Goal: Task Accomplishment & Management: Use online tool/utility

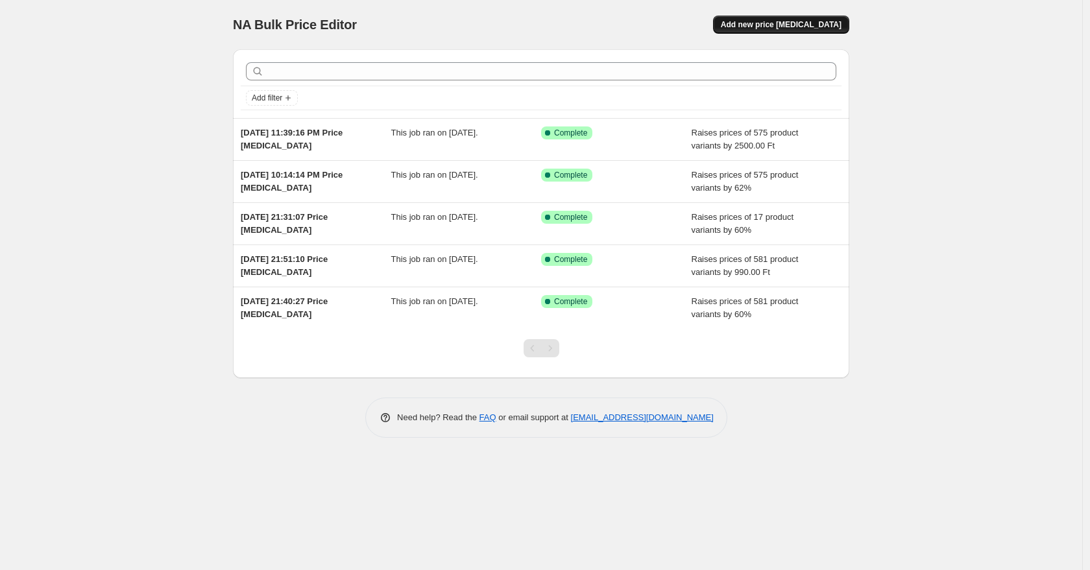
click at [794, 24] on span "Add new price [MEDICAL_DATA]" at bounding box center [781, 24] width 121 height 10
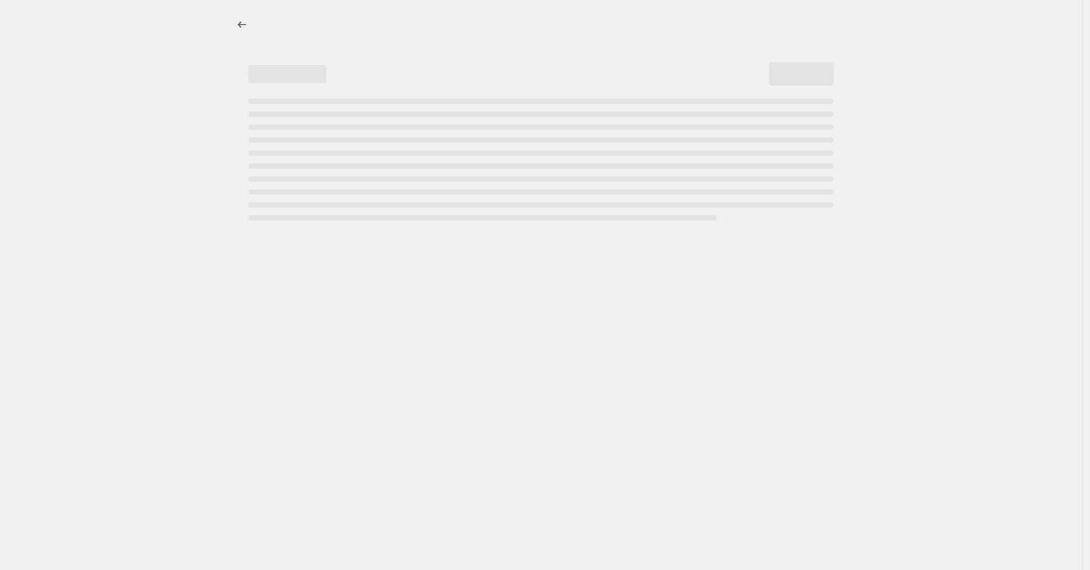
select select "percentage"
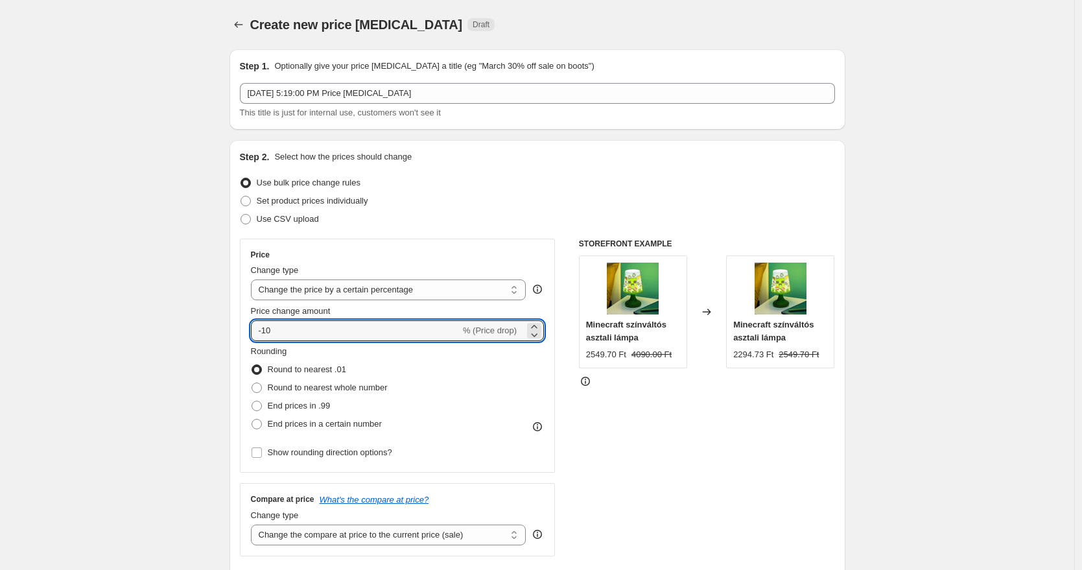
drag, startPoint x: 325, startPoint y: 332, endPoint x: 199, endPoint y: 320, distance: 126.4
type input "6"
type input "42"
click at [303, 424] on span "End prices in a certain number" at bounding box center [325, 424] width 114 height 10
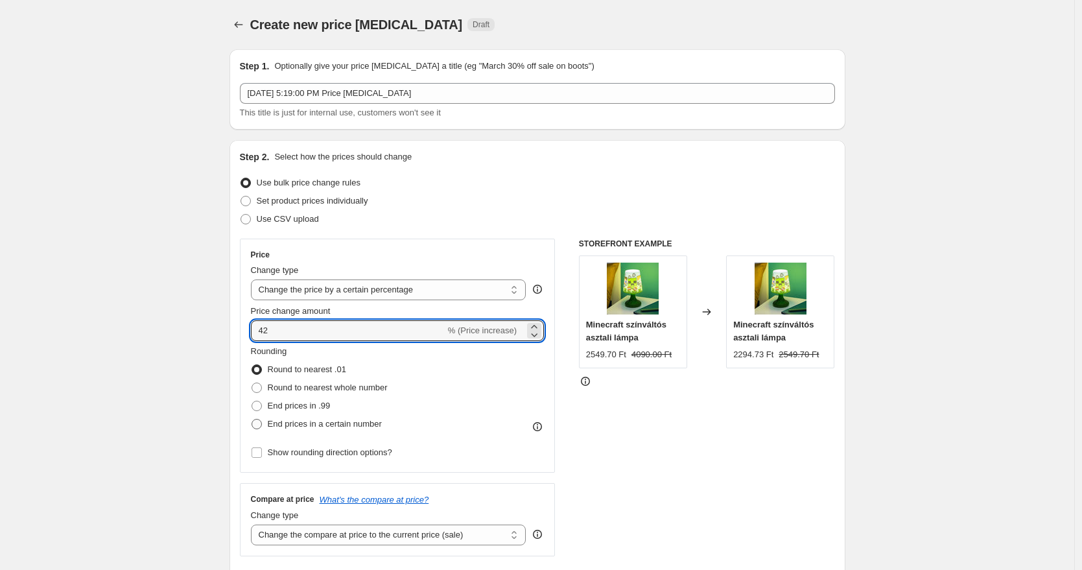
click at [252, 420] on input "End prices in a certain number" at bounding box center [252, 419] width 1 height 1
radio input "true"
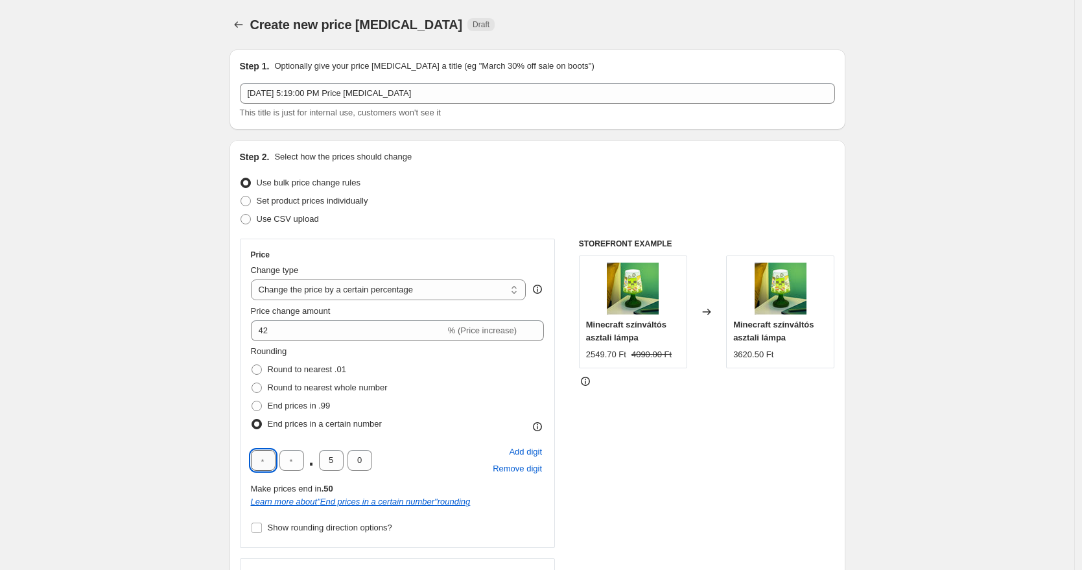
click at [263, 464] on input "text" at bounding box center [263, 460] width 25 height 21
type input "9"
type input "0"
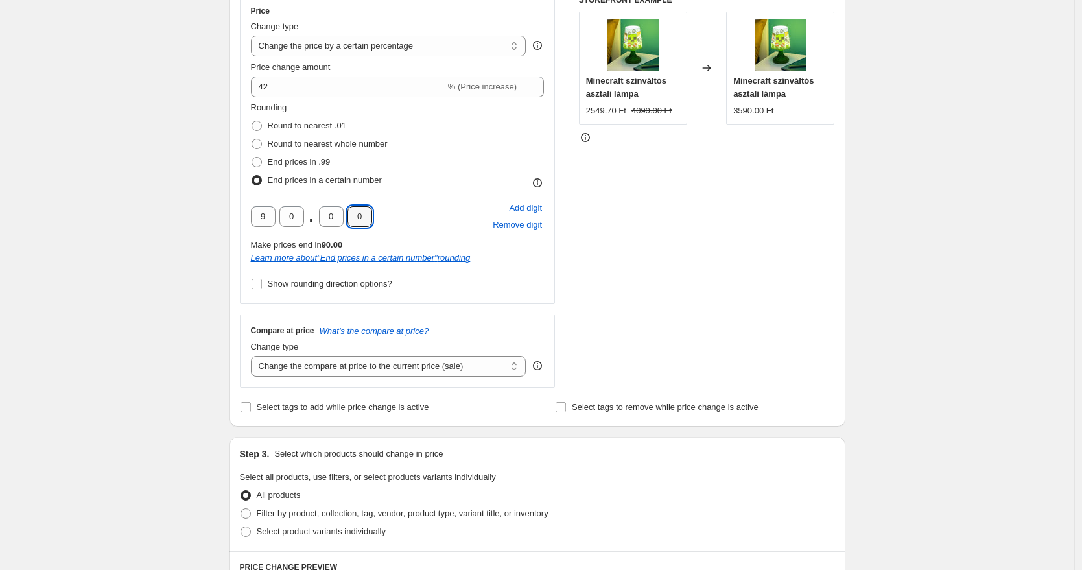
scroll to position [383, 0]
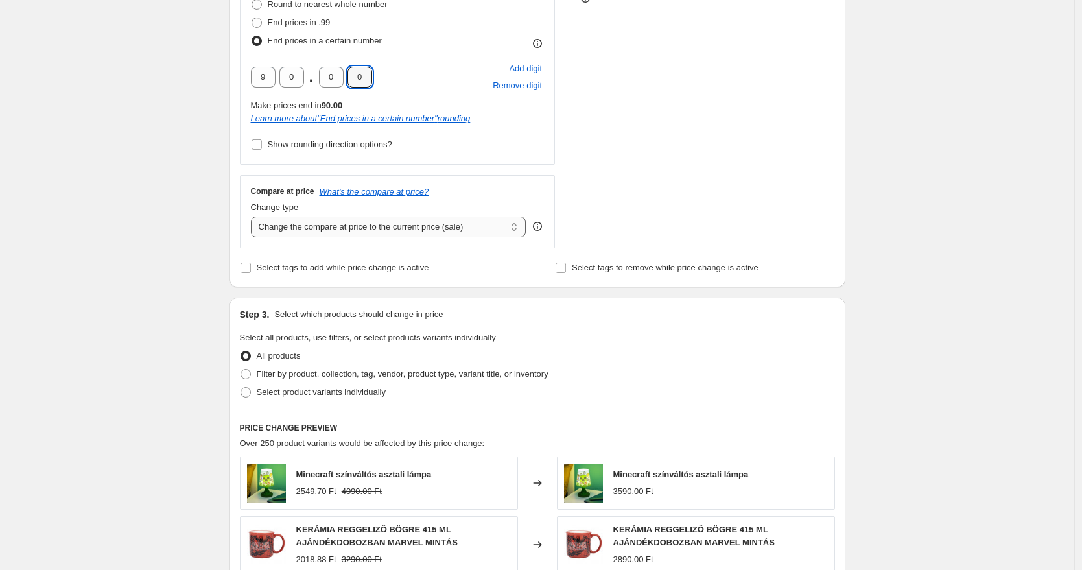
click at [443, 227] on select "Change the compare at price to the current price (sale) Change the compare at p…" at bounding box center [389, 227] width 276 height 21
select select "remove"
click at [254, 217] on select "Change the compare at price to the current price (sale) Change the compare at p…" at bounding box center [389, 227] width 276 height 21
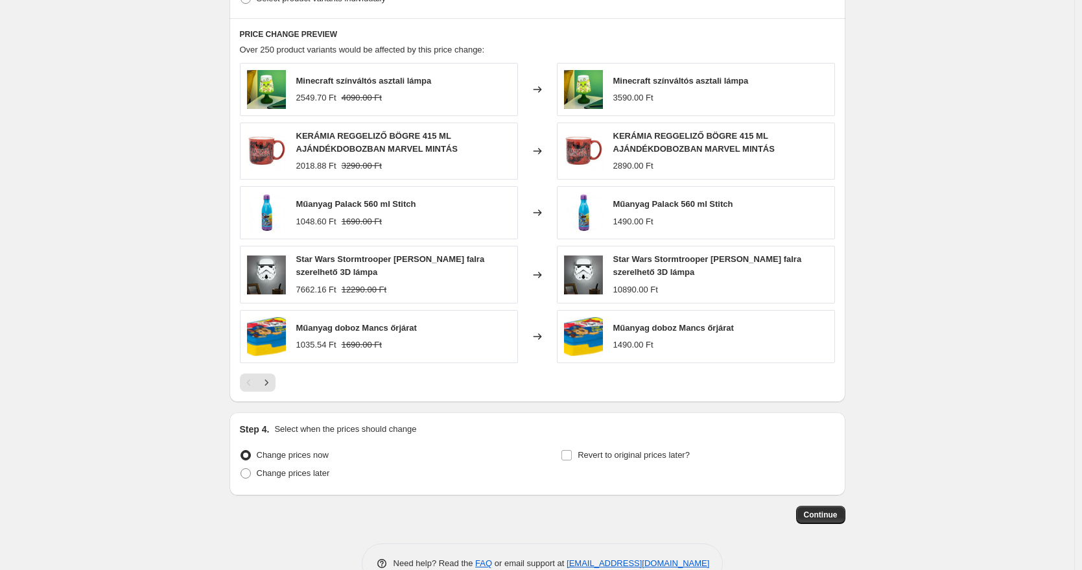
scroll to position [810, 0]
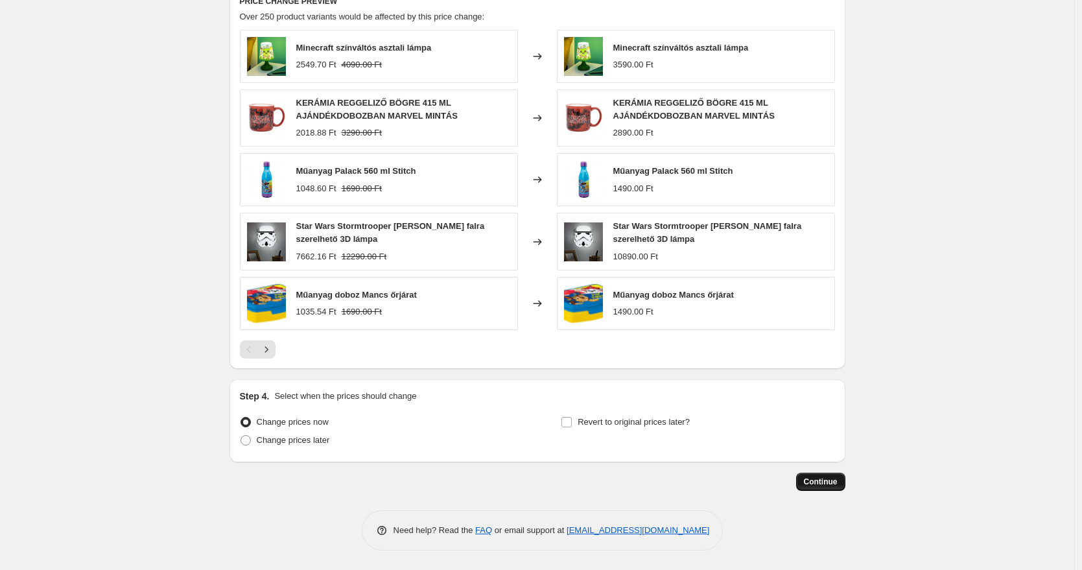
click at [832, 477] on span "Continue" at bounding box center [821, 482] width 34 height 10
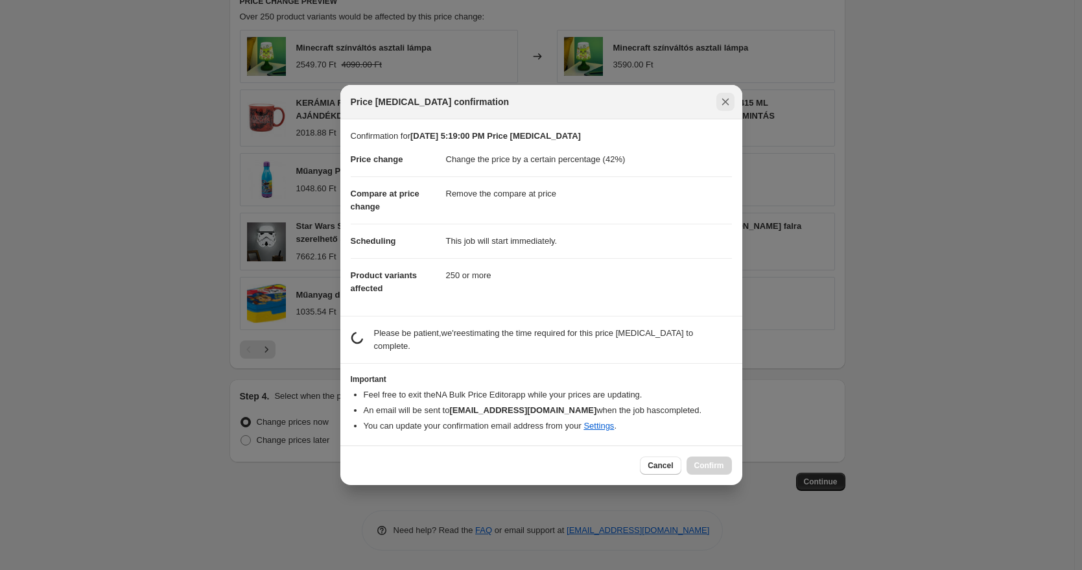
click at [722, 102] on icon "Close" at bounding box center [725, 101] width 13 height 13
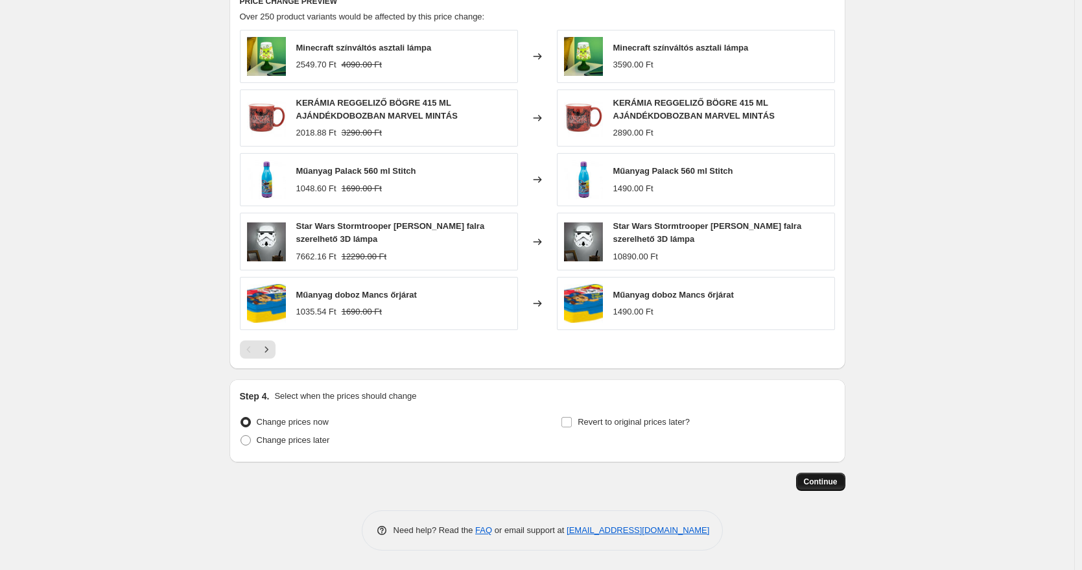
click at [821, 483] on span "Continue" at bounding box center [821, 482] width 34 height 10
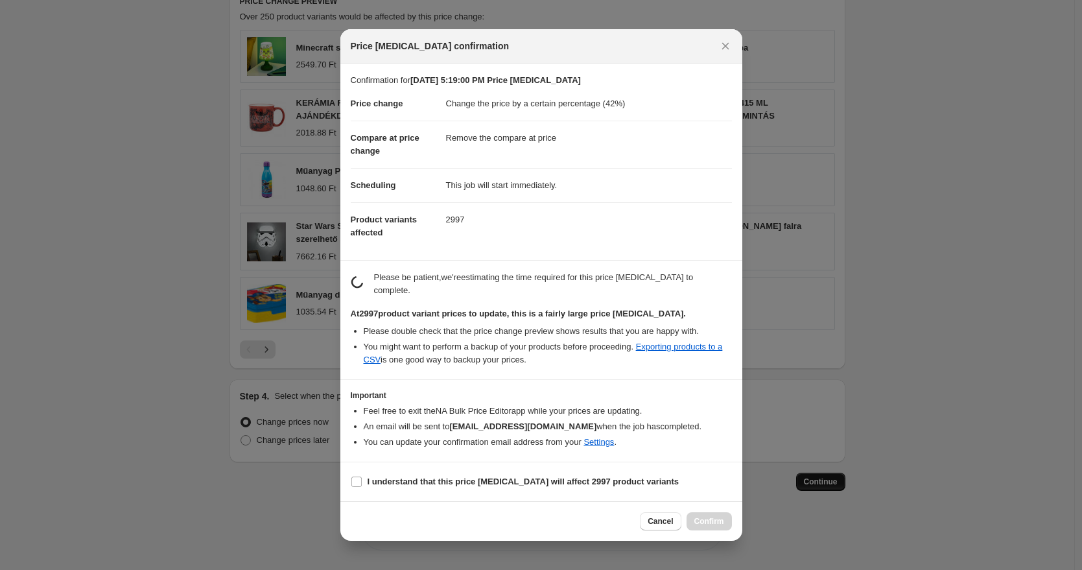
scroll to position [0, 0]
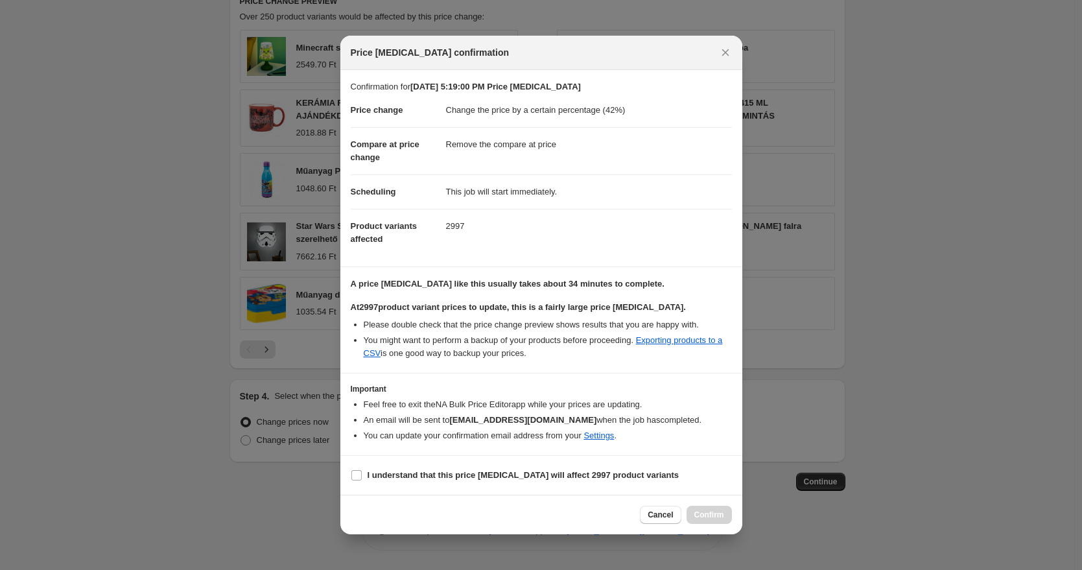
drag, startPoint x: 426, startPoint y: 473, endPoint x: 557, endPoint y: 484, distance: 131.5
click at [429, 473] on b "I understand that this price [MEDICAL_DATA] will affect 2997 product variants" at bounding box center [524, 475] width 312 height 10
click at [466, 470] on b "I understand that this price [MEDICAL_DATA] will affect 2997 product variants" at bounding box center [524, 475] width 312 height 10
click at [362, 470] on input "I understand that this price [MEDICAL_DATA] will affect 2997 product variants" at bounding box center [357, 475] width 10 height 10
checkbox input "true"
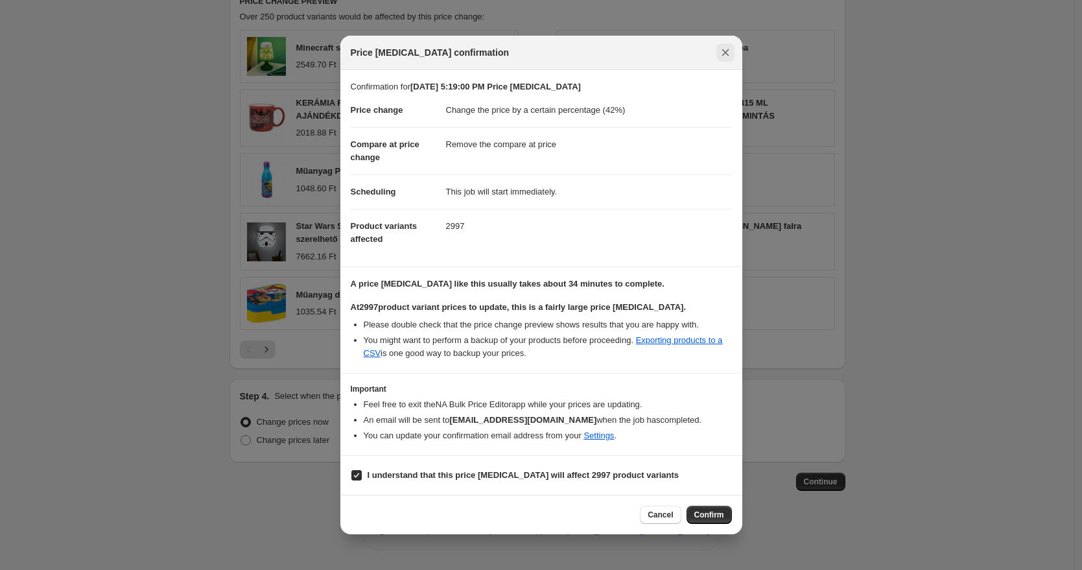
click at [723, 52] on icon "Close" at bounding box center [725, 52] width 13 height 13
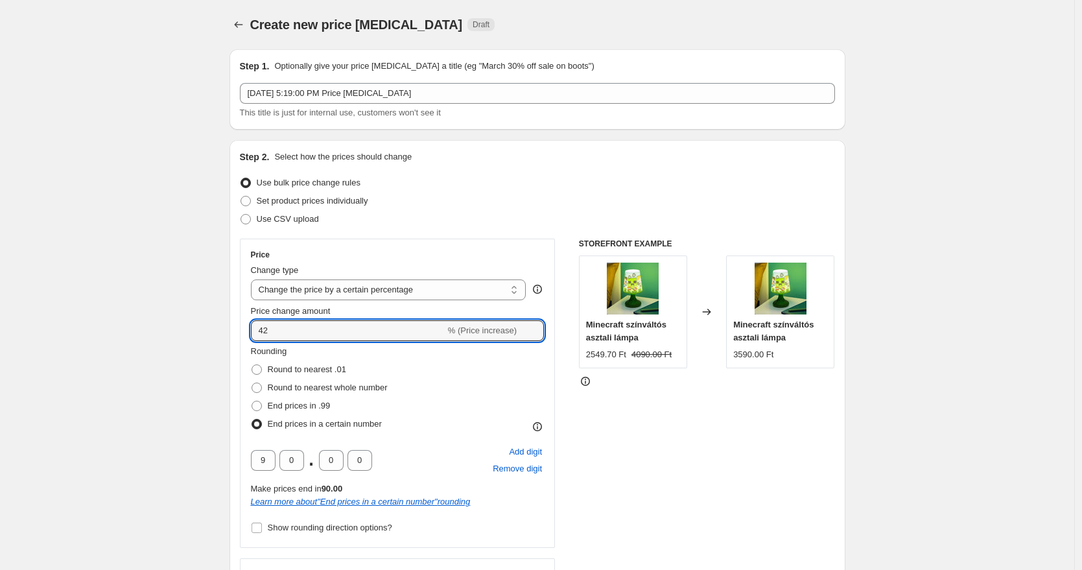
drag, startPoint x: 201, startPoint y: 326, endPoint x: 184, endPoint y: 326, distance: 16.9
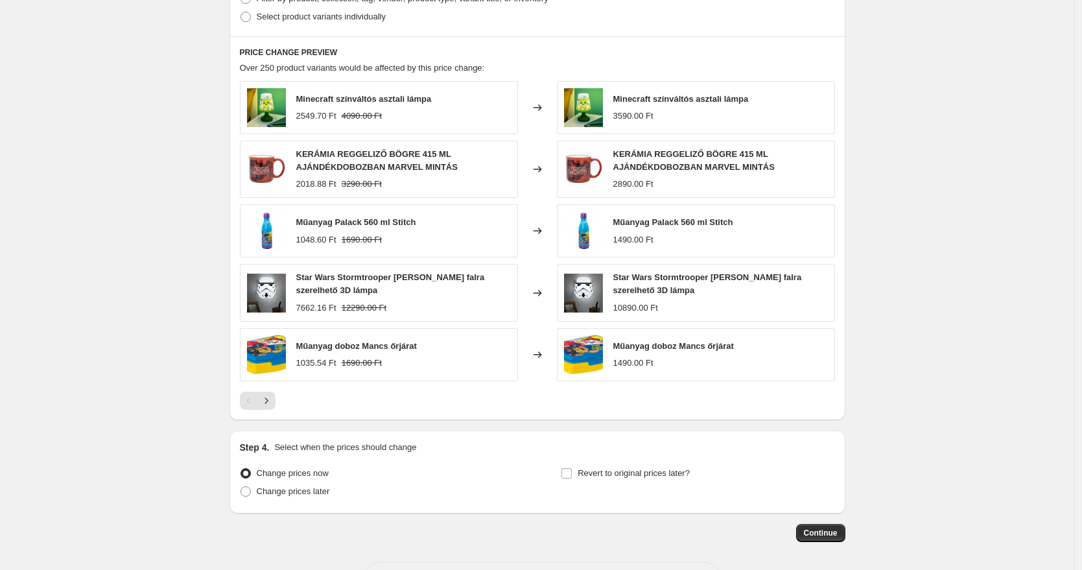
scroll to position [810, 0]
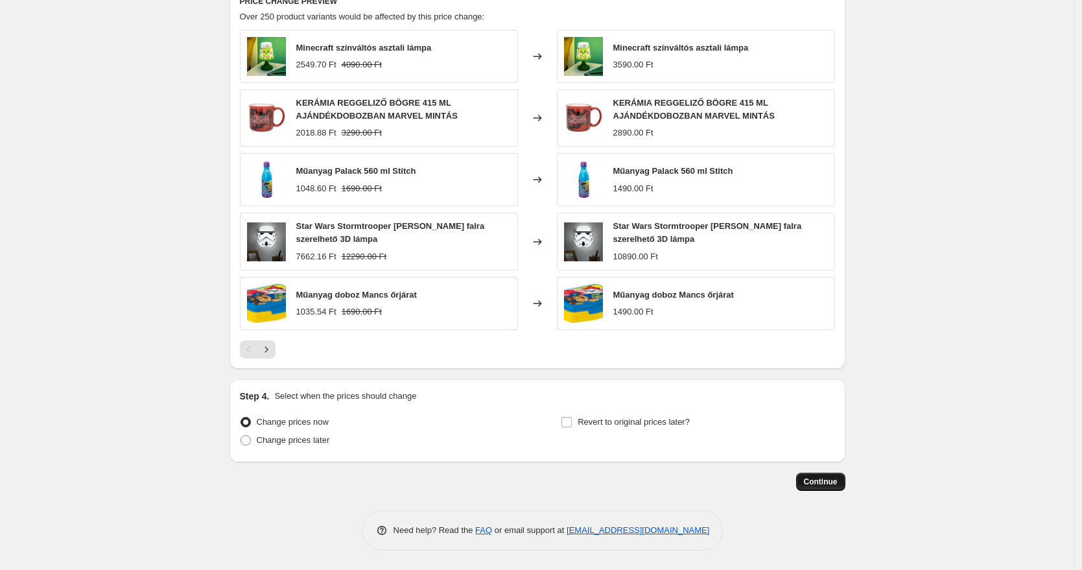
type input "62"
click at [822, 478] on span "Continue" at bounding box center [821, 482] width 34 height 10
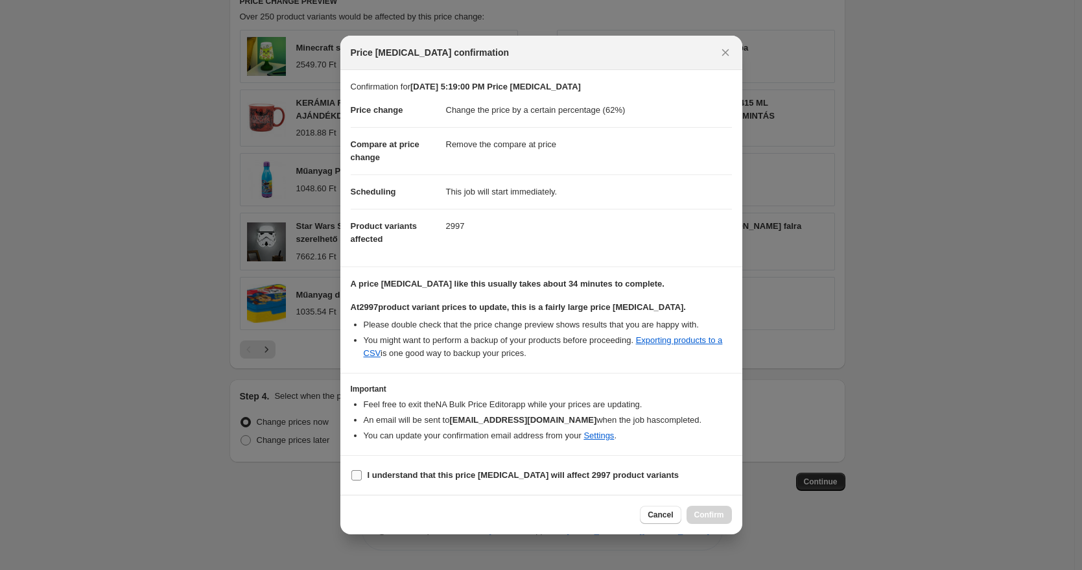
click at [412, 468] on section "I understand that this price [MEDICAL_DATA] will affect 2997 product variants" at bounding box center [541, 475] width 402 height 39
drag, startPoint x: 415, startPoint y: 470, endPoint x: 425, endPoint y: 470, distance: 10.4
click at [415, 470] on b "I understand that this price [MEDICAL_DATA] will affect 2997 product variants" at bounding box center [524, 475] width 312 height 10
click at [362, 470] on input "I understand that this price [MEDICAL_DATA] will affect 2997 product variants" at bounding box center [357, 475] width 10 height 10
checkbox input "true"
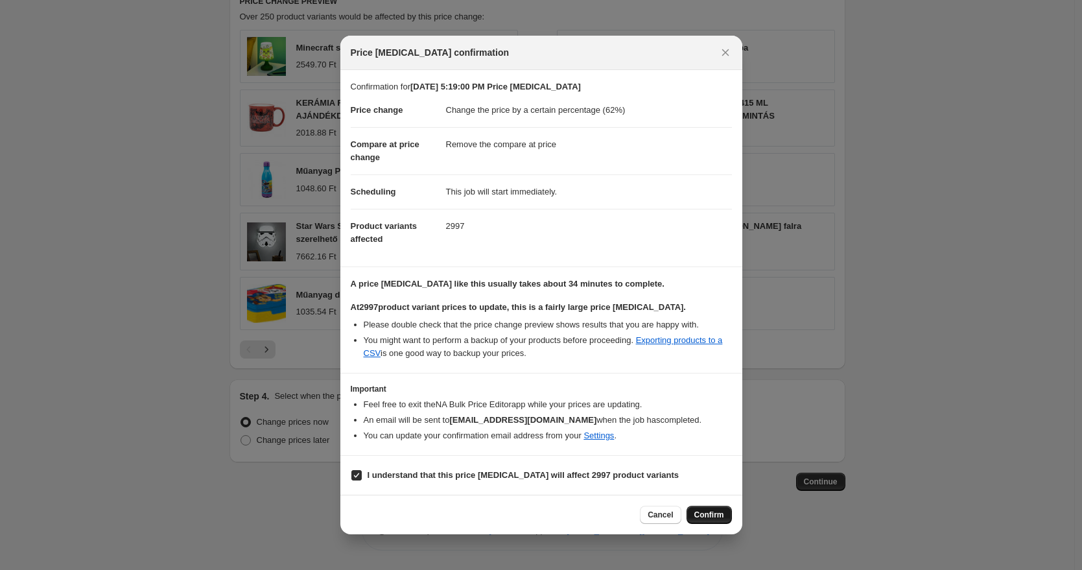
click at [709, 518] on span "Confirm" at bounding box center [710, 515] width 30 height 10
